Goal: Book appointment/travel/reservation

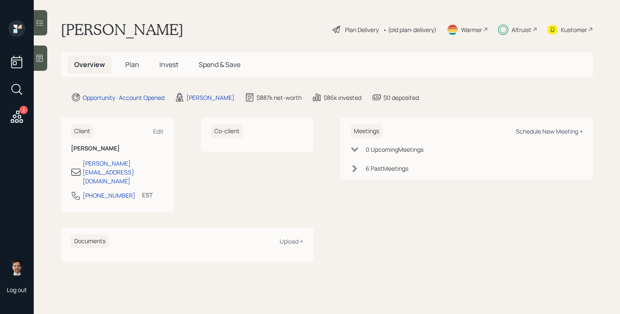
click at [552, 130] on div "Schedule New Meeting +" at bounding box center [549, 131] width 67 height 8
select select "ef6b64e1-8f62-4a74-b865-a7df4b35b836"
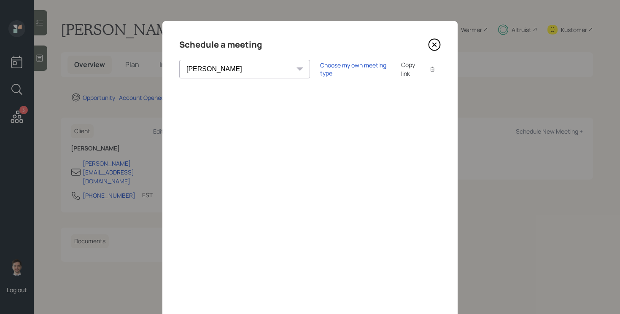
click at [432, 49] on icon at bounding box center [434, 44] width 11 height 11
